Goal: Complete application form

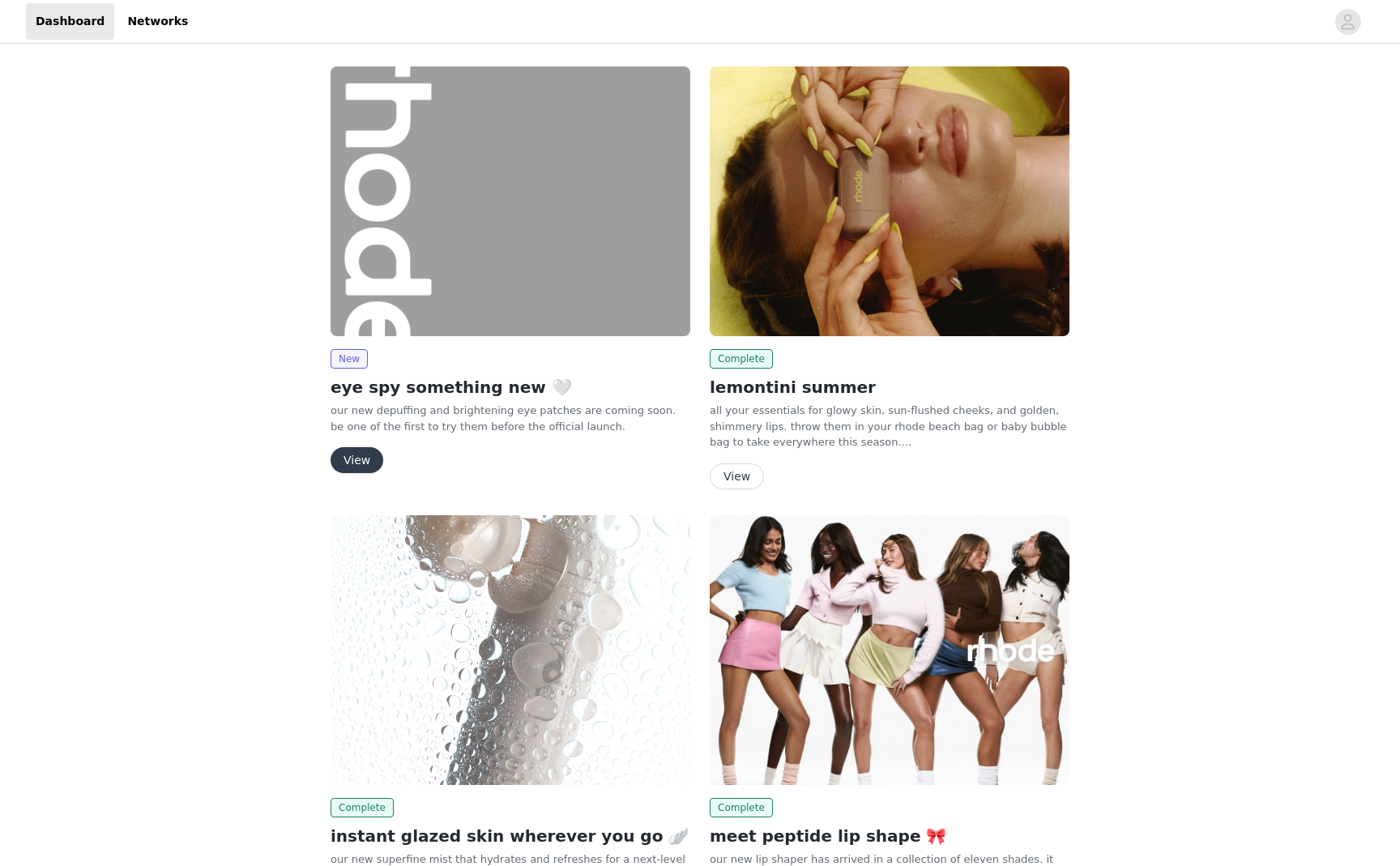
click at [363, 448] on button "View" at bounding box center [356, 460] width 52 height 26
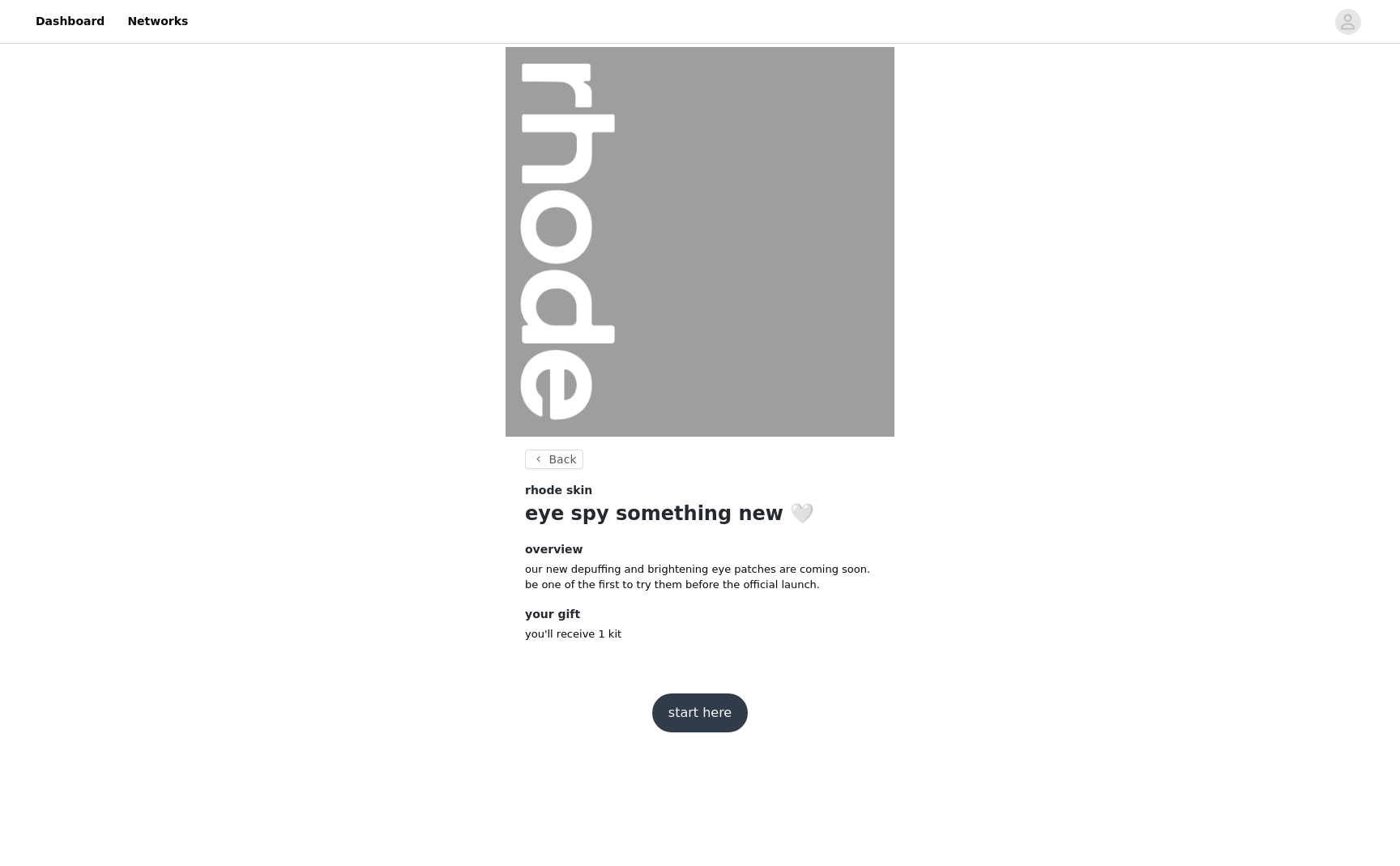
click at [689, 723] on button "start here" at bounding box center [700, 712] width 96 height 38
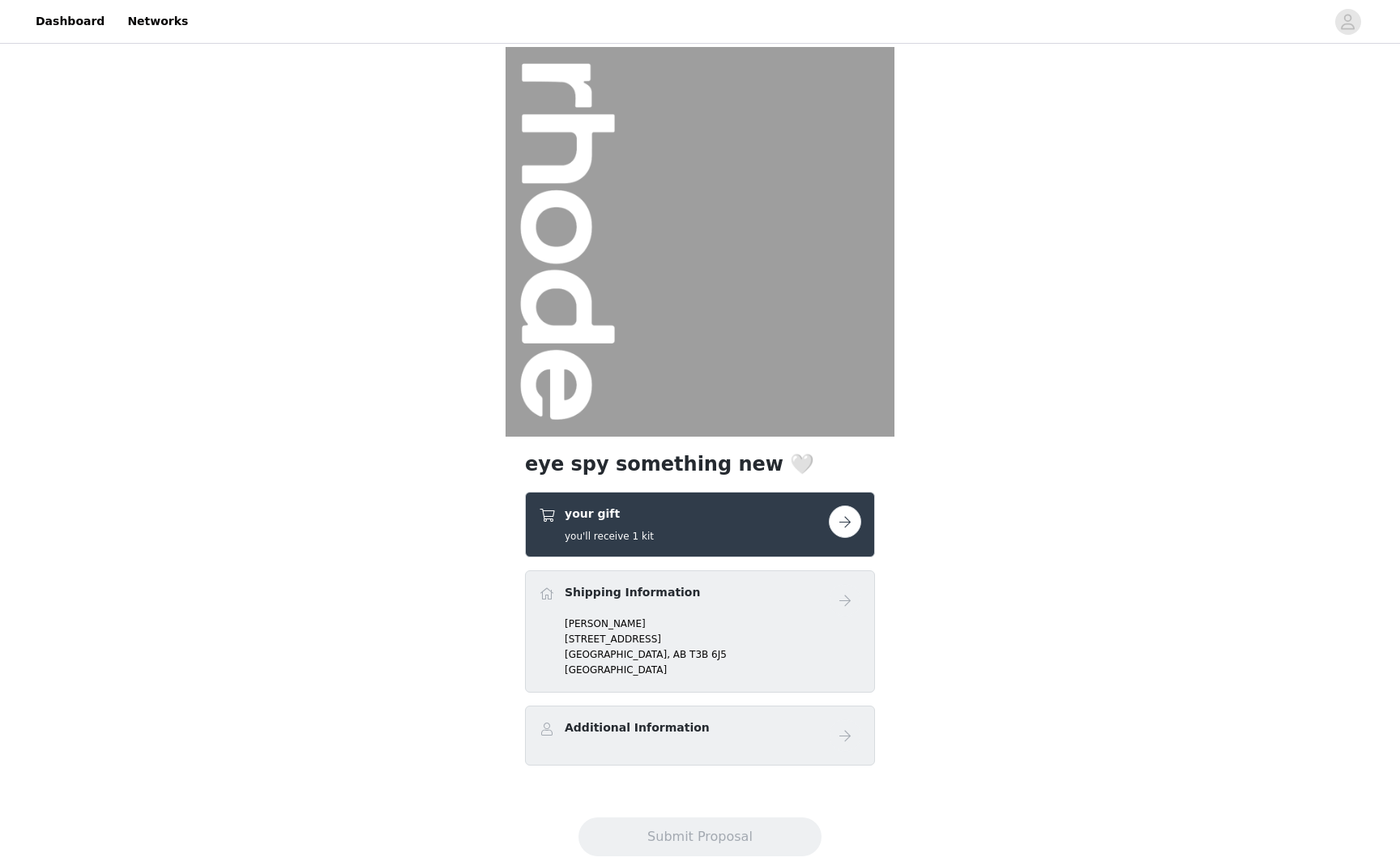
click at [850, 523] on button "button" at bounding box center [845, 521] width 33 height 33
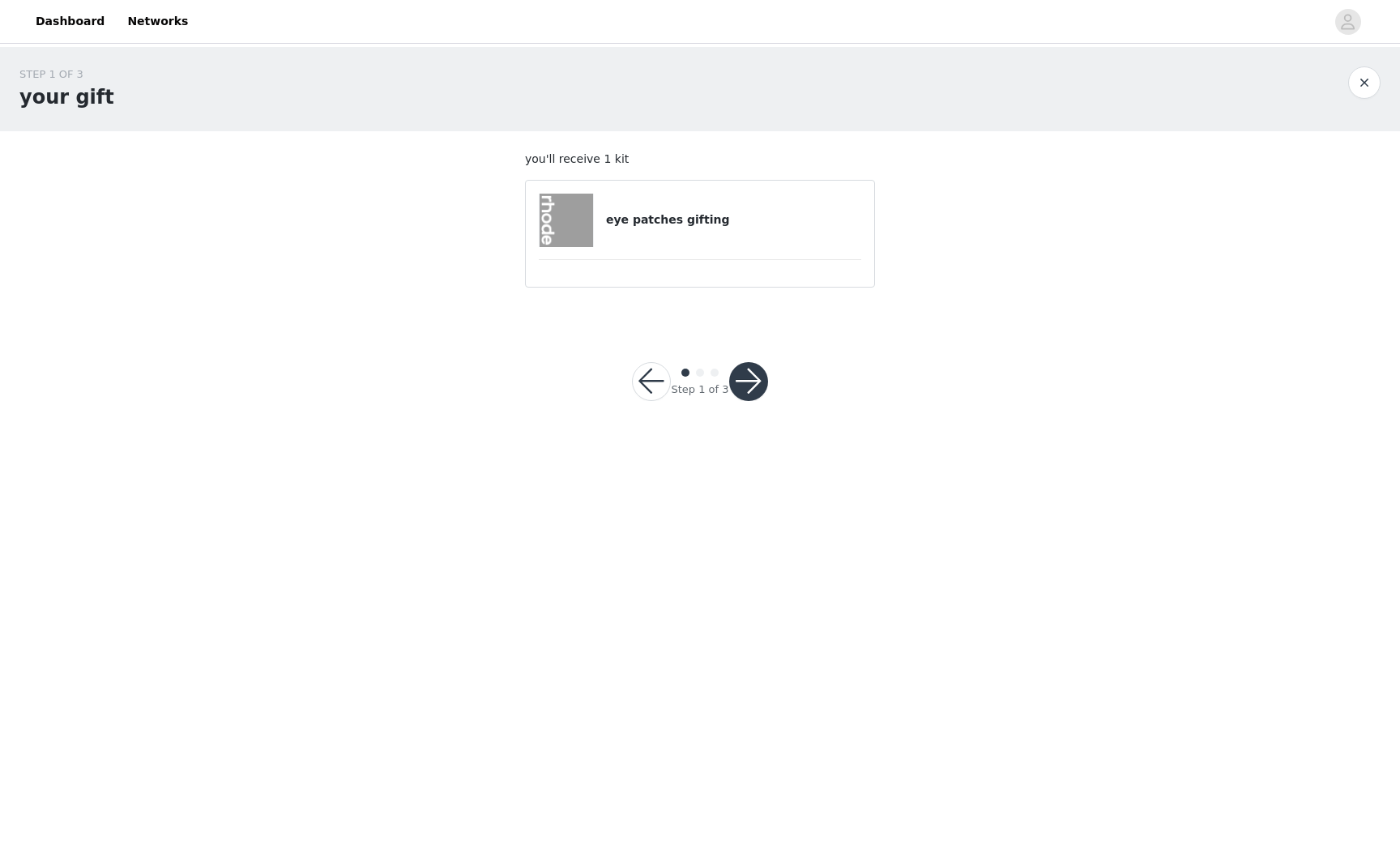
click at [749, 380] on button "button" at bounding box center [748, 381] width 38 height 38
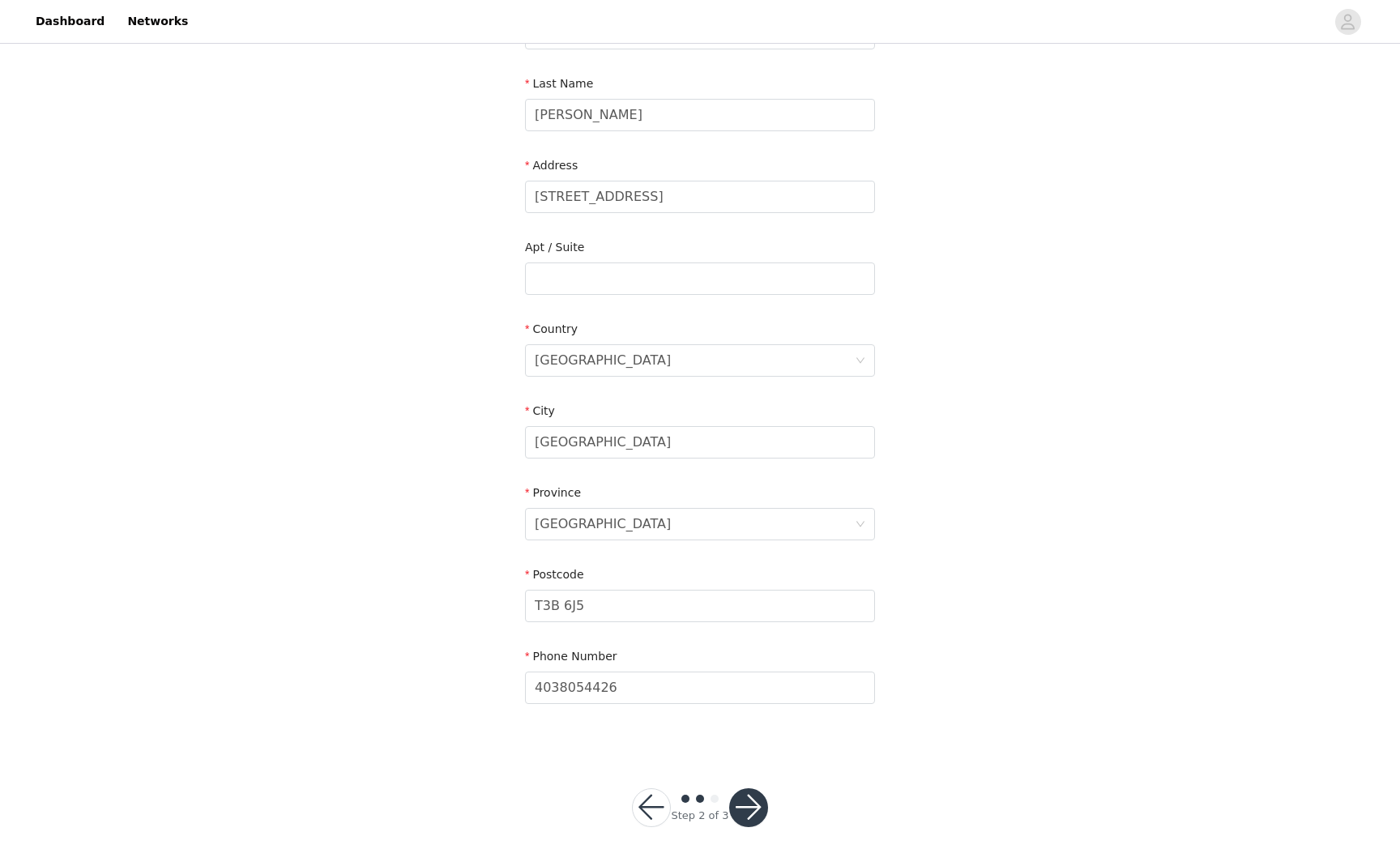
scroll to position [238, 0]
click at [757, 806] on button "button" at bounding box center [748, 808] width 38 height 38
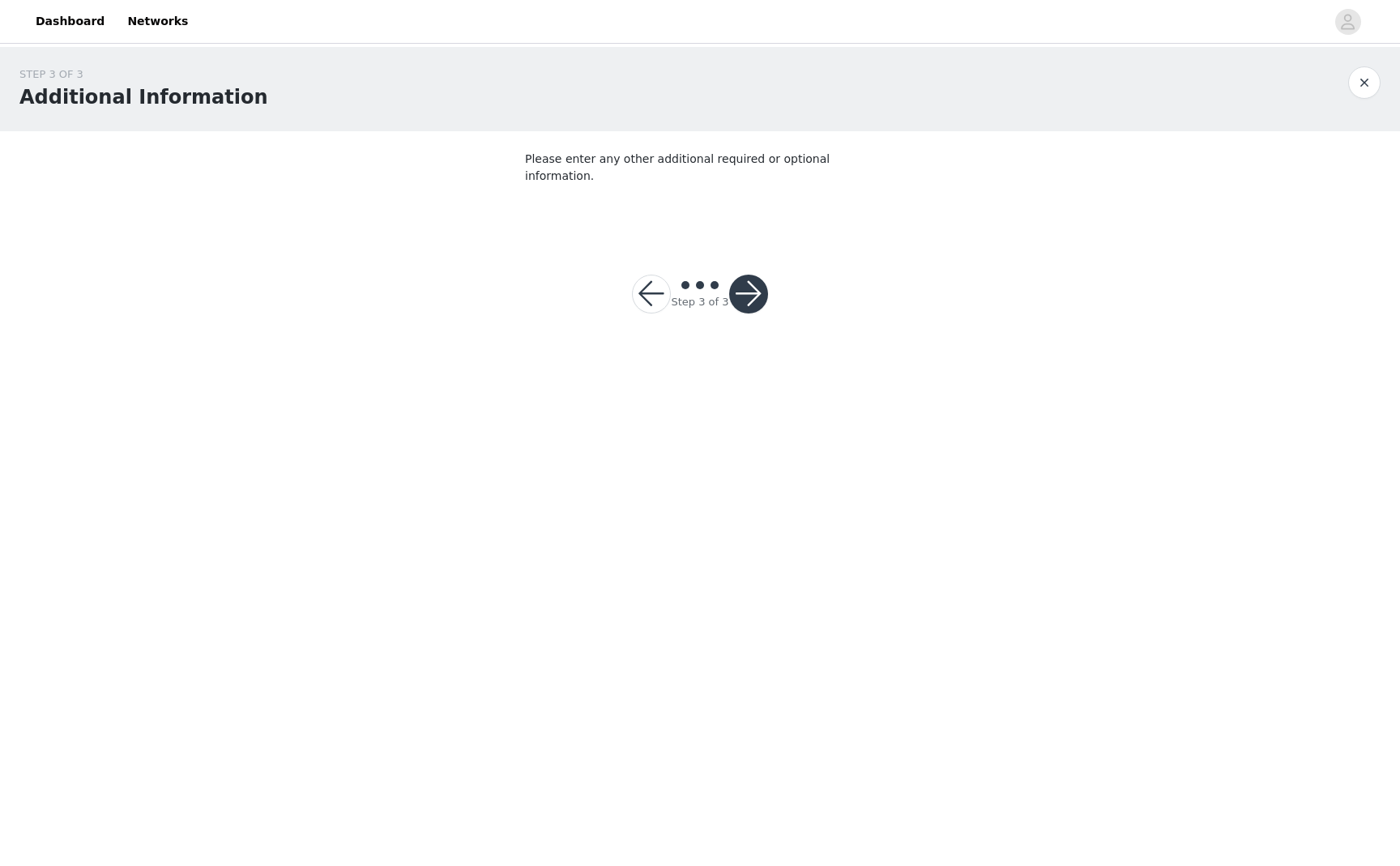
click at [754, 274] on button "button" at bounding box center [748, 293] width 38 height 38
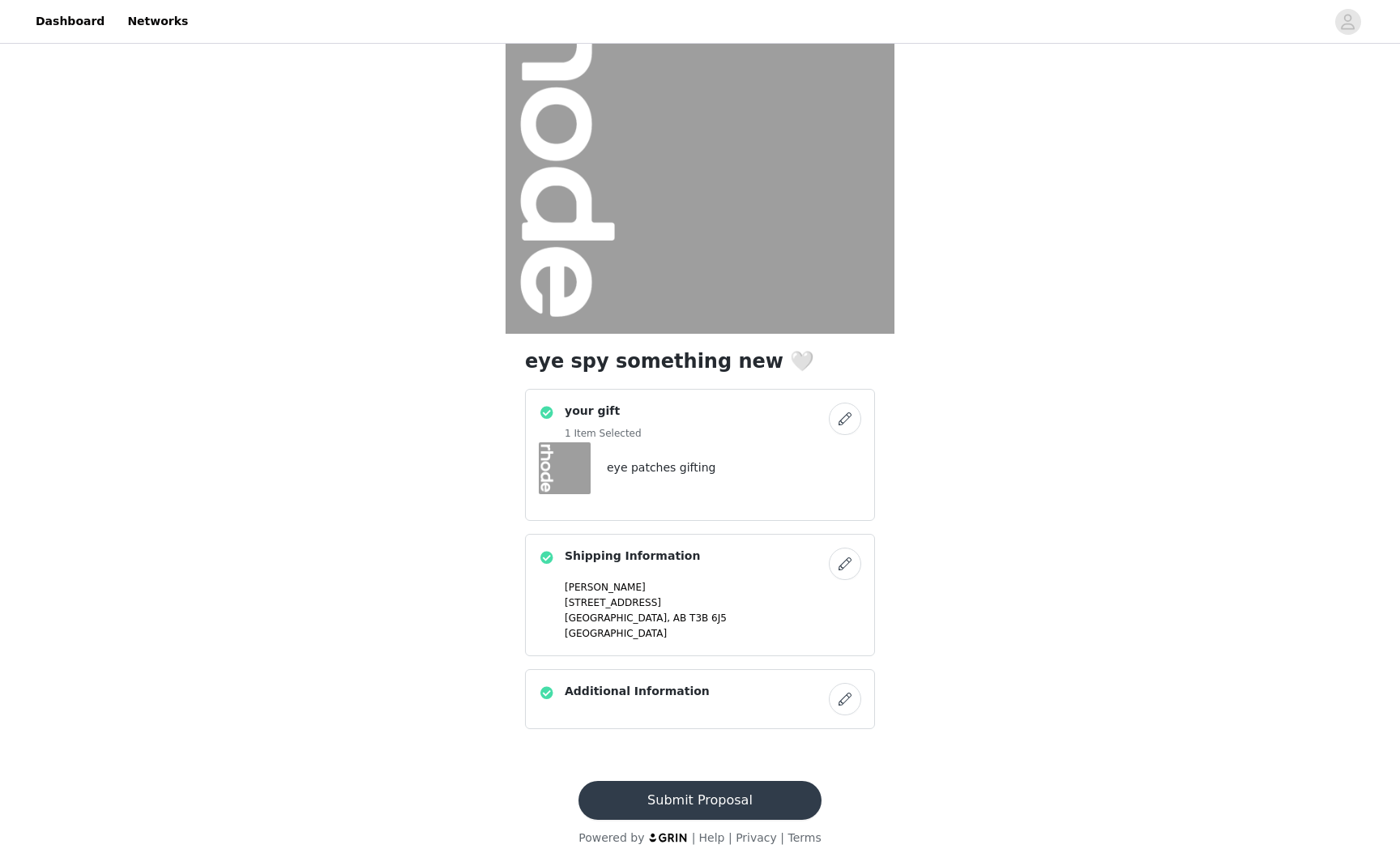
scroll to position [103, 0]
click at [694, 792] on button "Submit Proposal" at bounding box center [700, 800] width 243 height 38
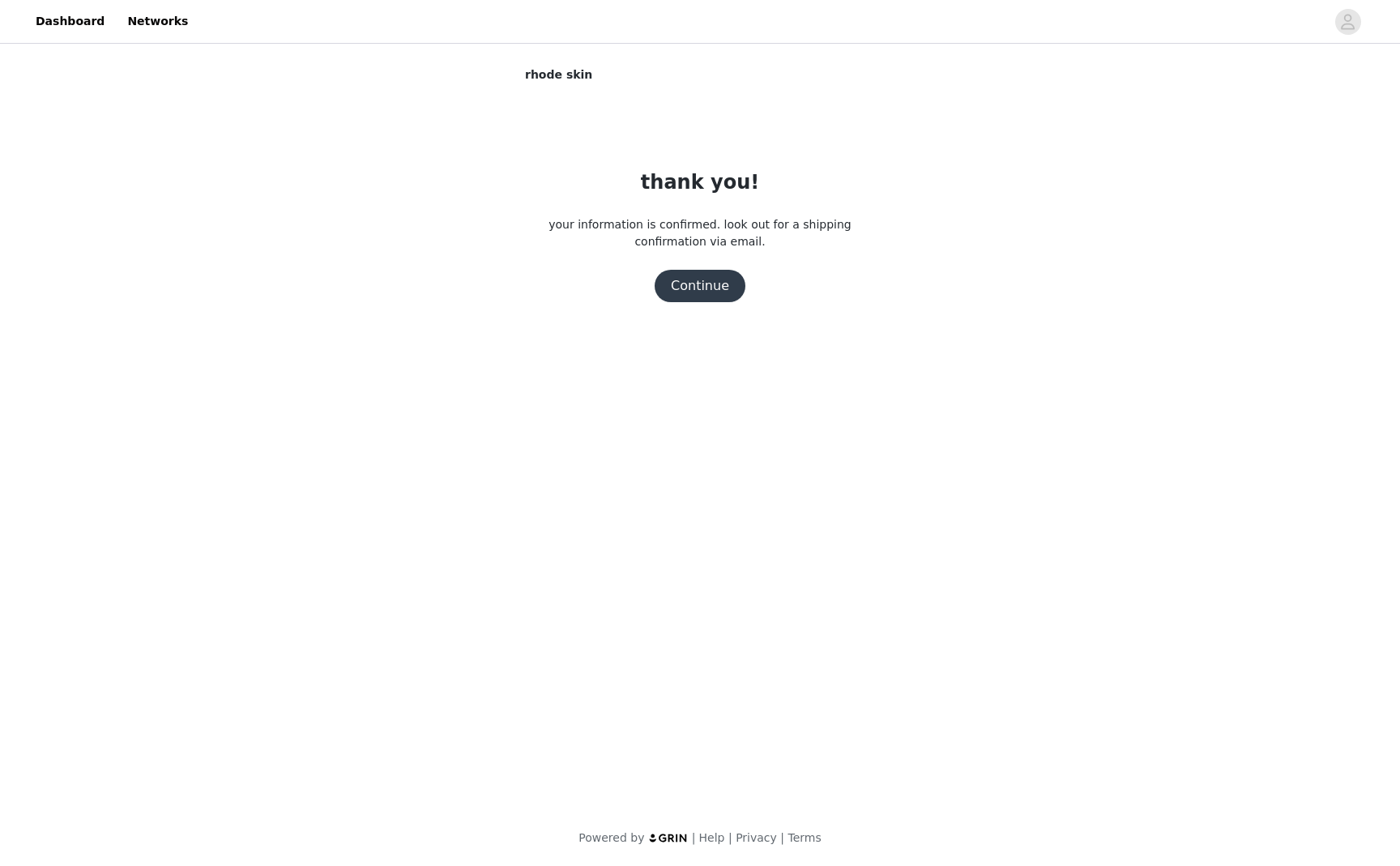
click at [718, 286] on button "Continue" at bounding box center [700, 285] width 91 height 33
